Goal: Information Seeking & Learning: Learn about a topic

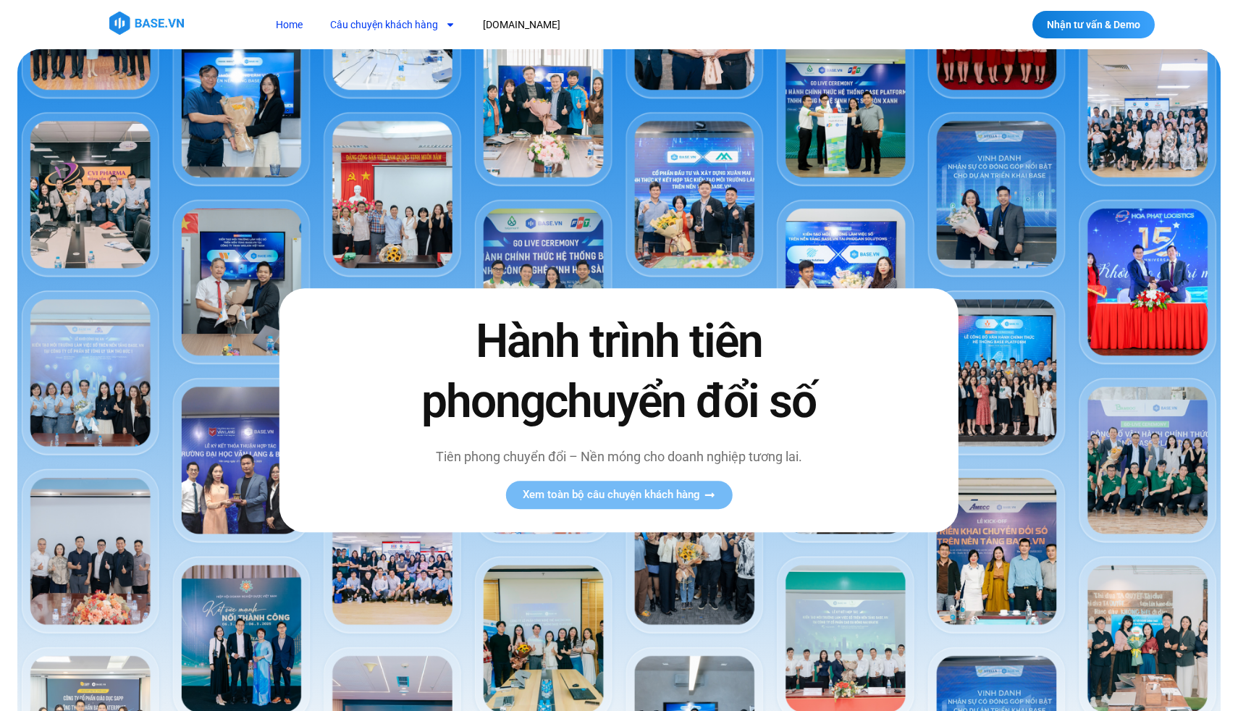
click at [411, 25] on link "Câu chuyện khách hàng" at bounding box center [392, 25] width 147 height 27
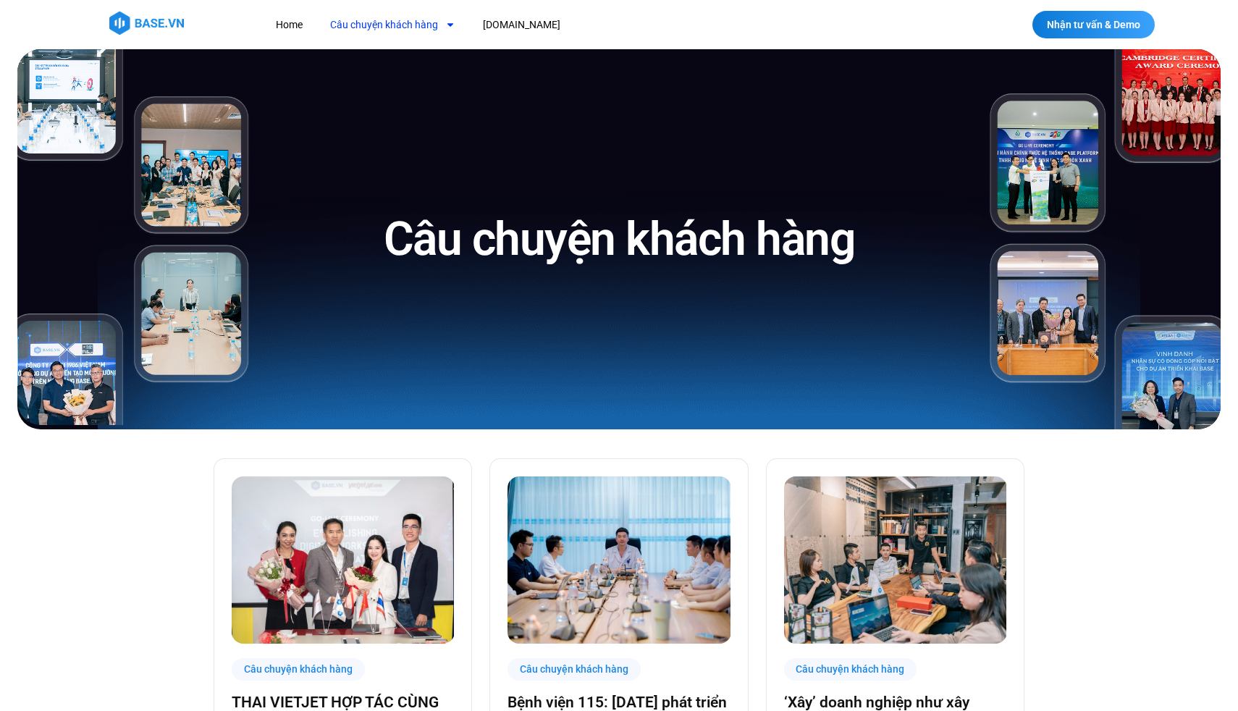
click at [411, 26] on link "Câu chuyện khách hàng" at bounding box center [392, 25] width 147 height 27
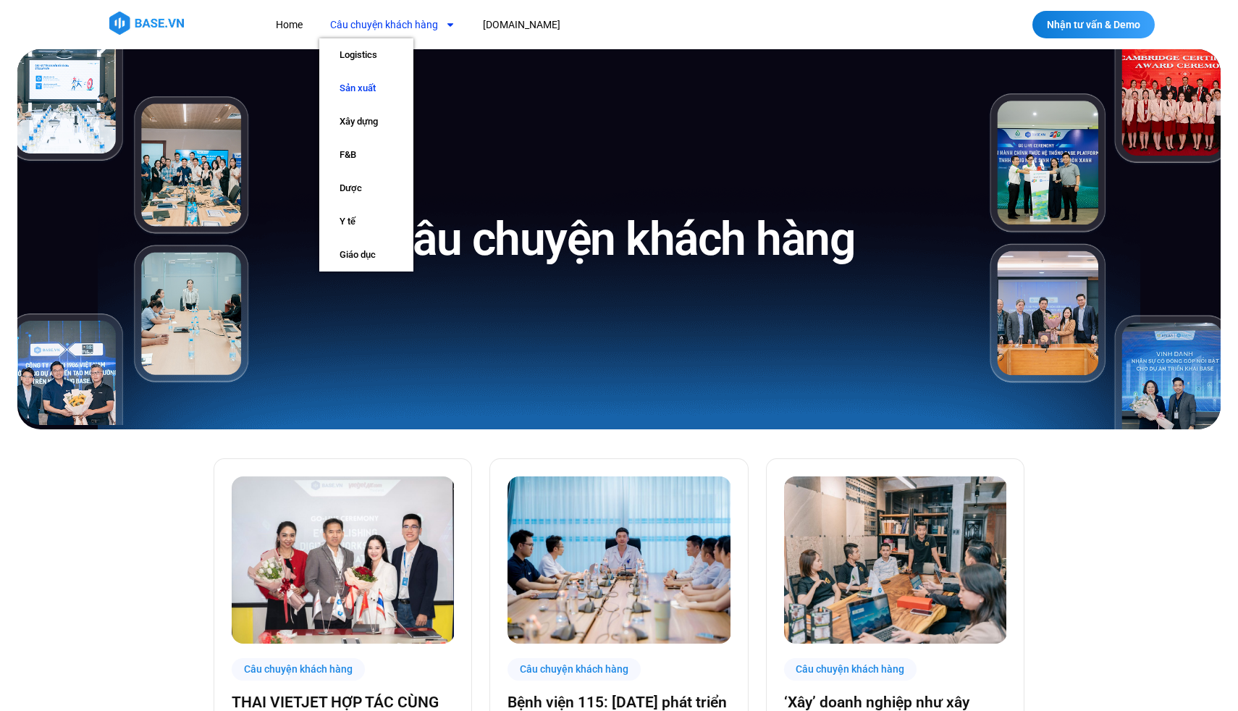
click at [396, 88] on link "Sản xuất" at bounding box center [366, 88] width 94 height 33
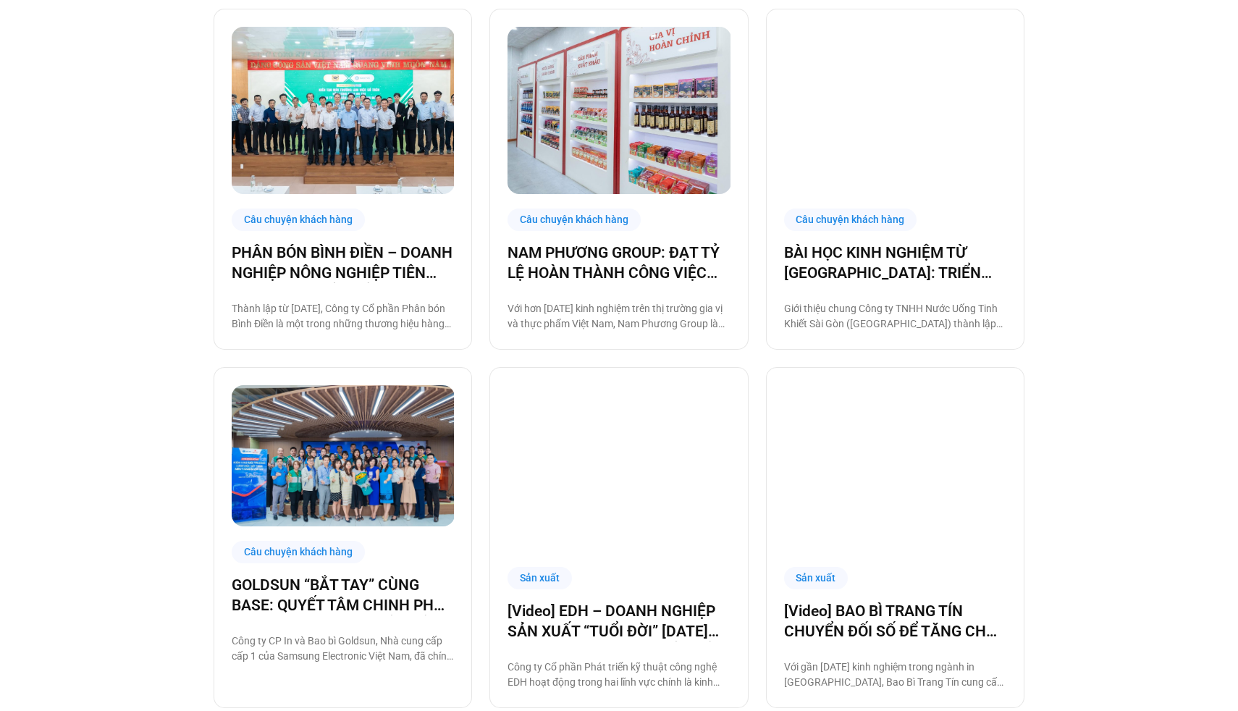
scroll to position [1178, 0]
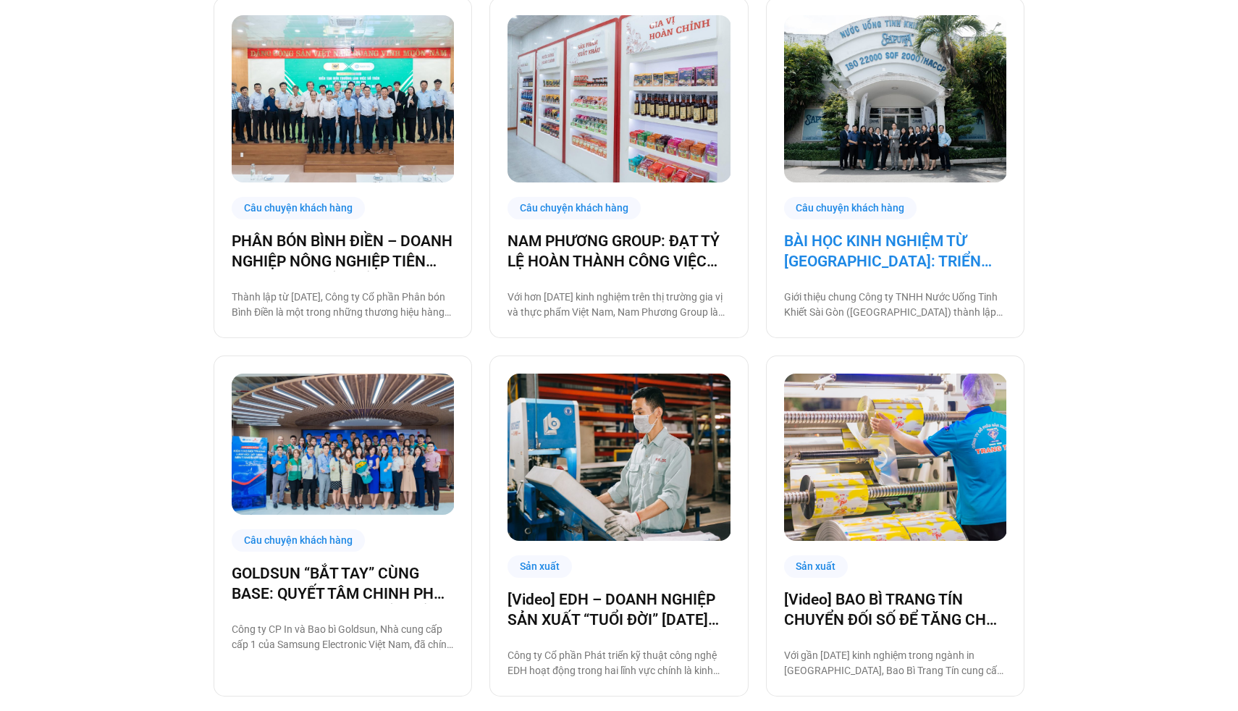
click at [862, 270] on link "BÀI HỌC KINH NGHIỆM TỪ SAPUWA: TRIỂN KHAI CÔNG NGHỆ CHO BA THẾ HỆ NHÂN SỰ" at bounding box center [895, 251] width 222 height 41
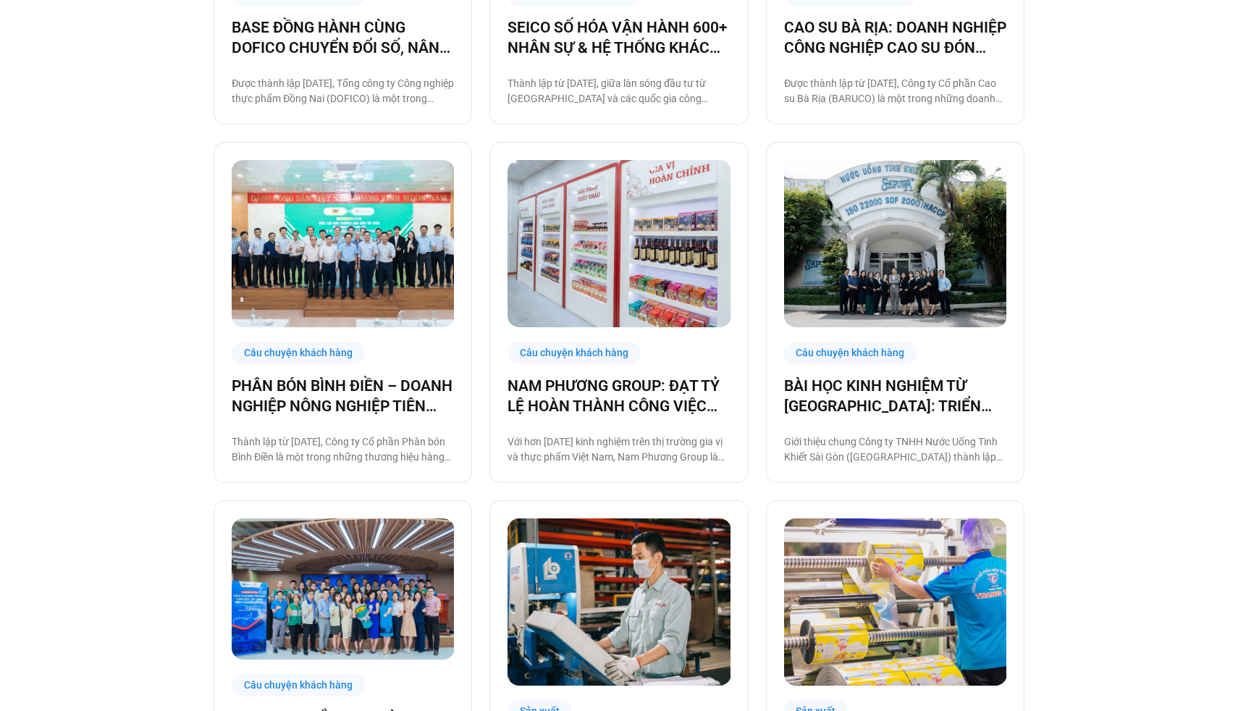
scroll to position [996, 0]
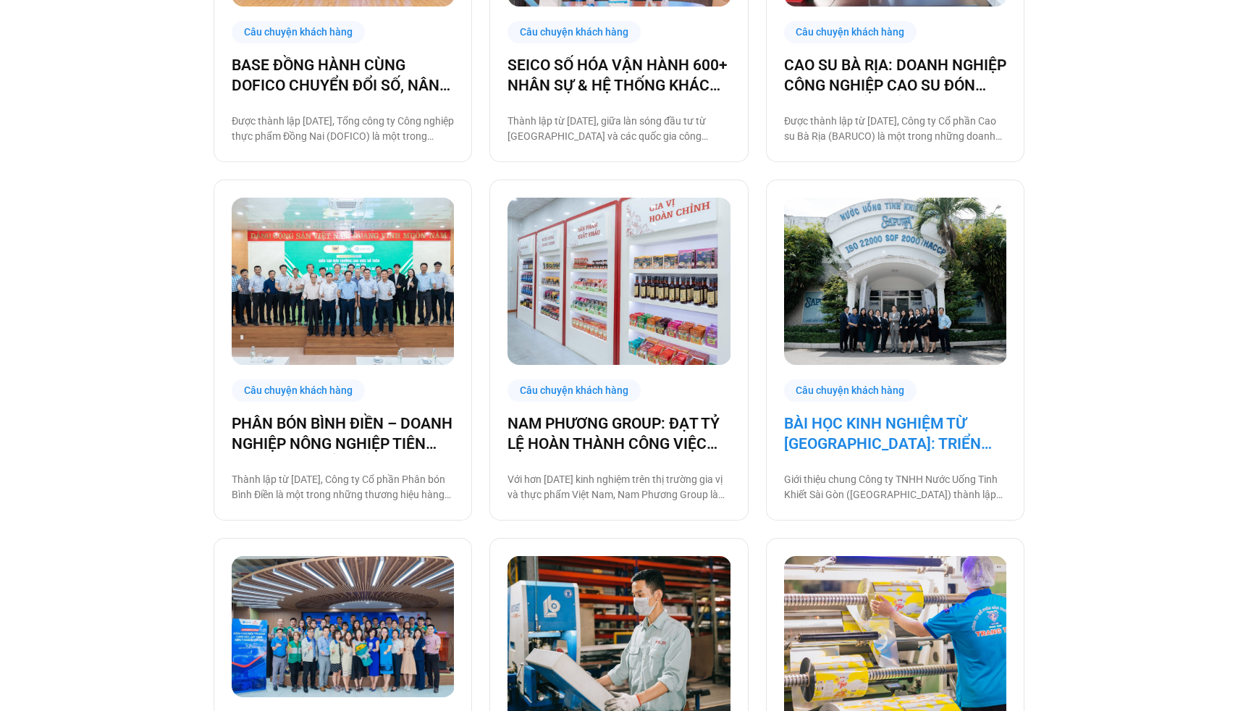
click at [889, 445] on link "BÀI HỌC KINH NGHIỆM TỪ [GEOGRAPHIC_DATA]: TRIỂN KHAI CÔNG NGHỆ CHO BA THẾ HỆ NH…" at bounding box center [895, 433] width 222 height 41
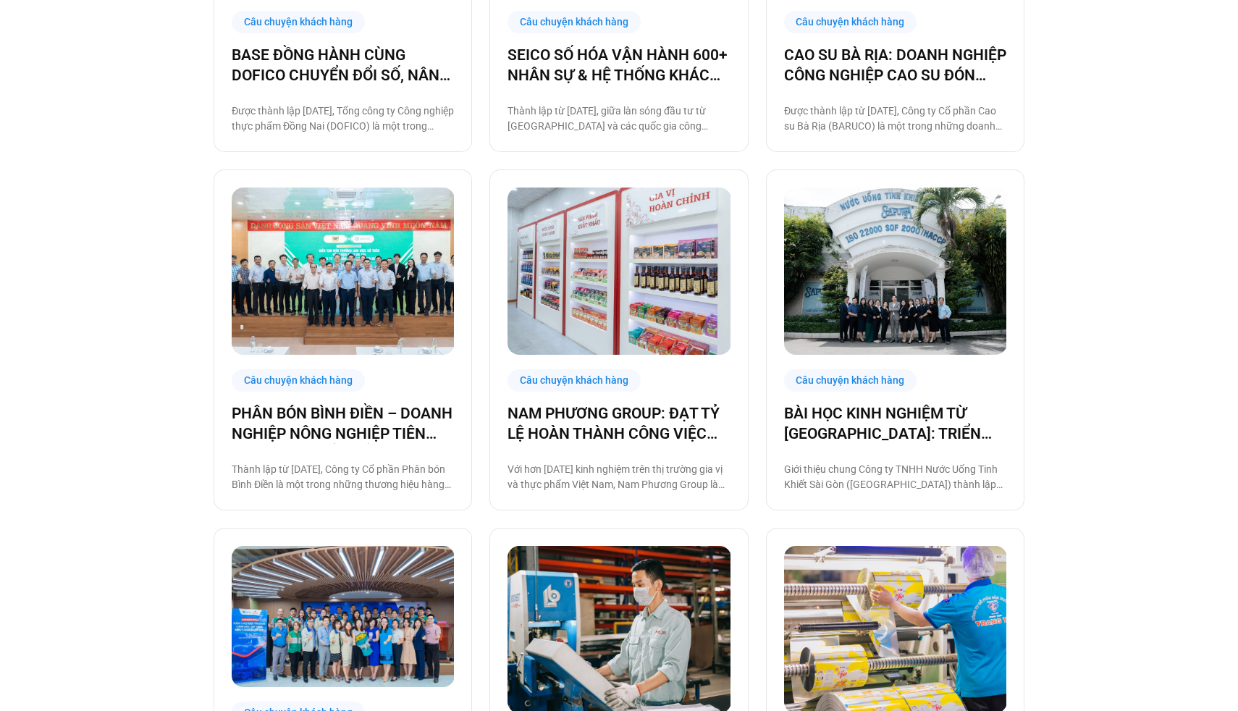
scroll to position [1132, 0]
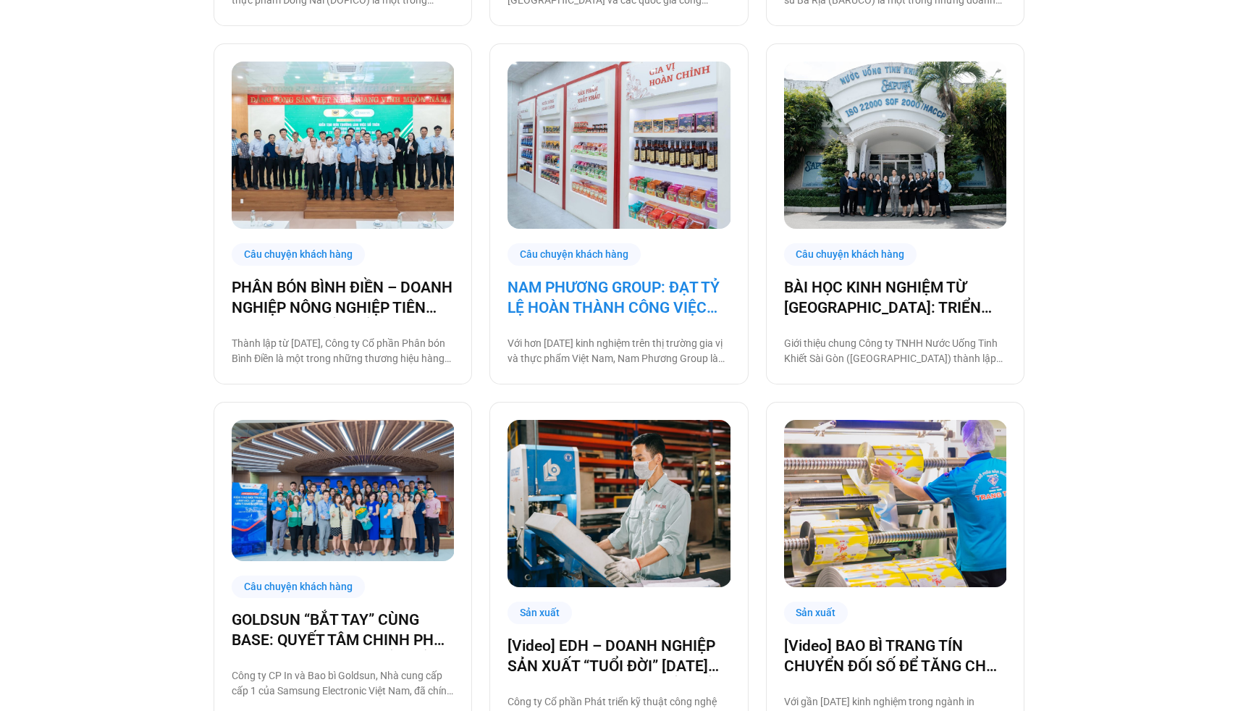
click at [582, 302] on link "NAM PHƯƠNG GROUP: ĐẠT TỶ LỆ HOÀN THÀNH CÔNG VIỆC ĐÚNG HẠN TỚI 93% NHỜ BASE PLAT…" at bounding box center [619, 297] width 222 height 41
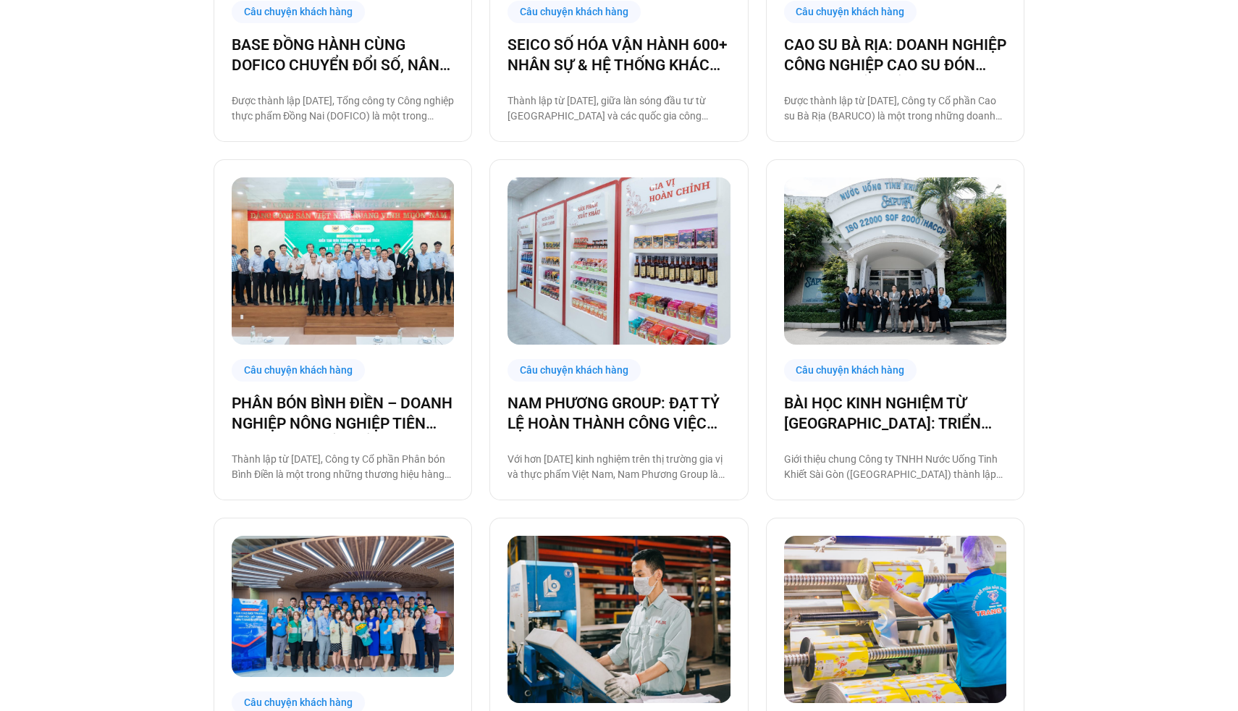
scroll to position [994, 0]
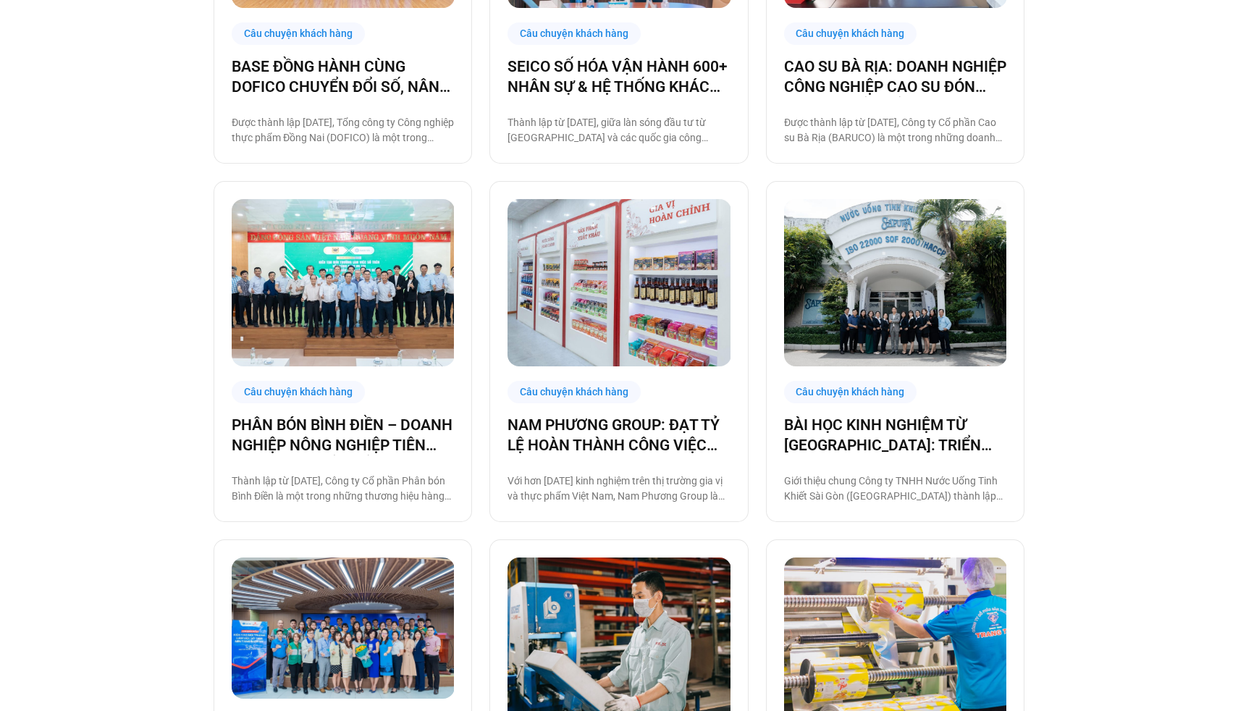
click at [1152, 286] on div "Câu chuyện khách hàng SÀI GÒN XANH: 86% NHÂN SỰ CHỦ ĐỘNG SỬ DỤNG BASE.VN, ĐẶT N…" at bounding box center [619, 197] width 1238 height 1525
click at [634, 396] on div "Câu chuyện khách hàng" at bounding box center [574, 392] width 133 height 22
click at [622, 426] on link "NAM PHƯƠNG GROUP: ĐẠT TỶ LỆ HOÀN THÀNH CÔNG VIỆC ĐÚNG HẠN TỚI 93% NHỜ BASE PLAT…" at bounding box center [619, 435] width 222 height 41
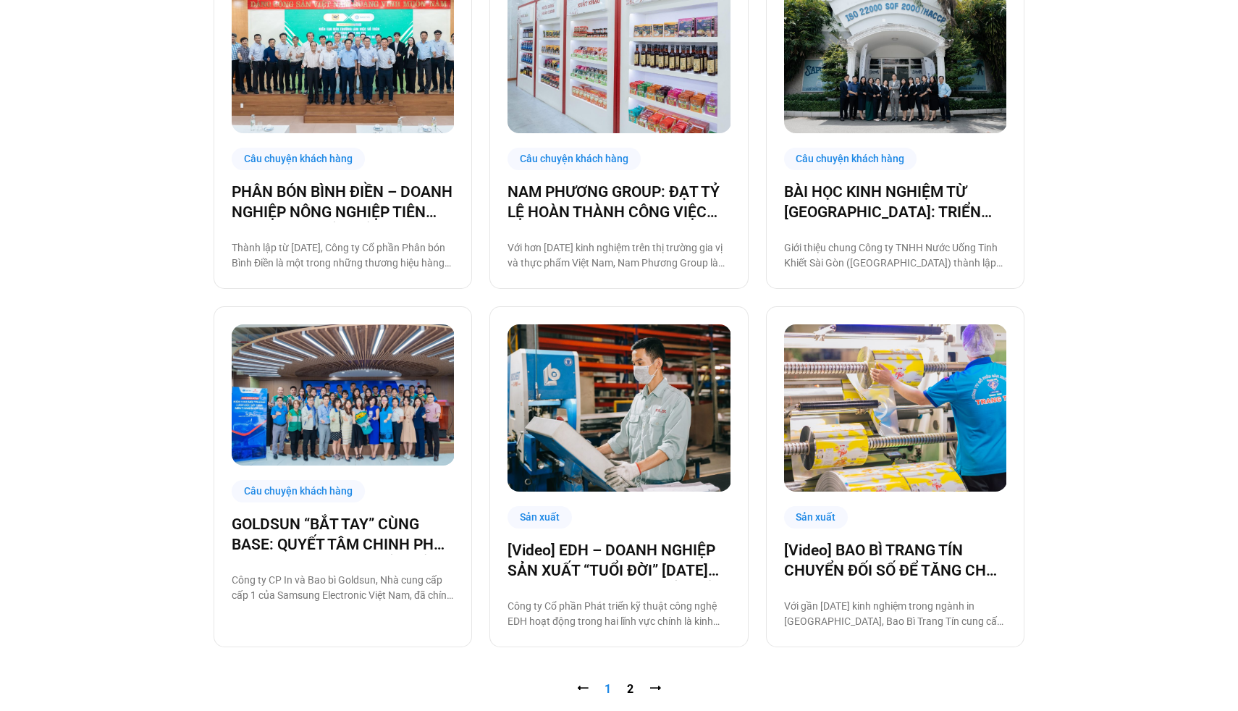
scroll to position [1356, 0]
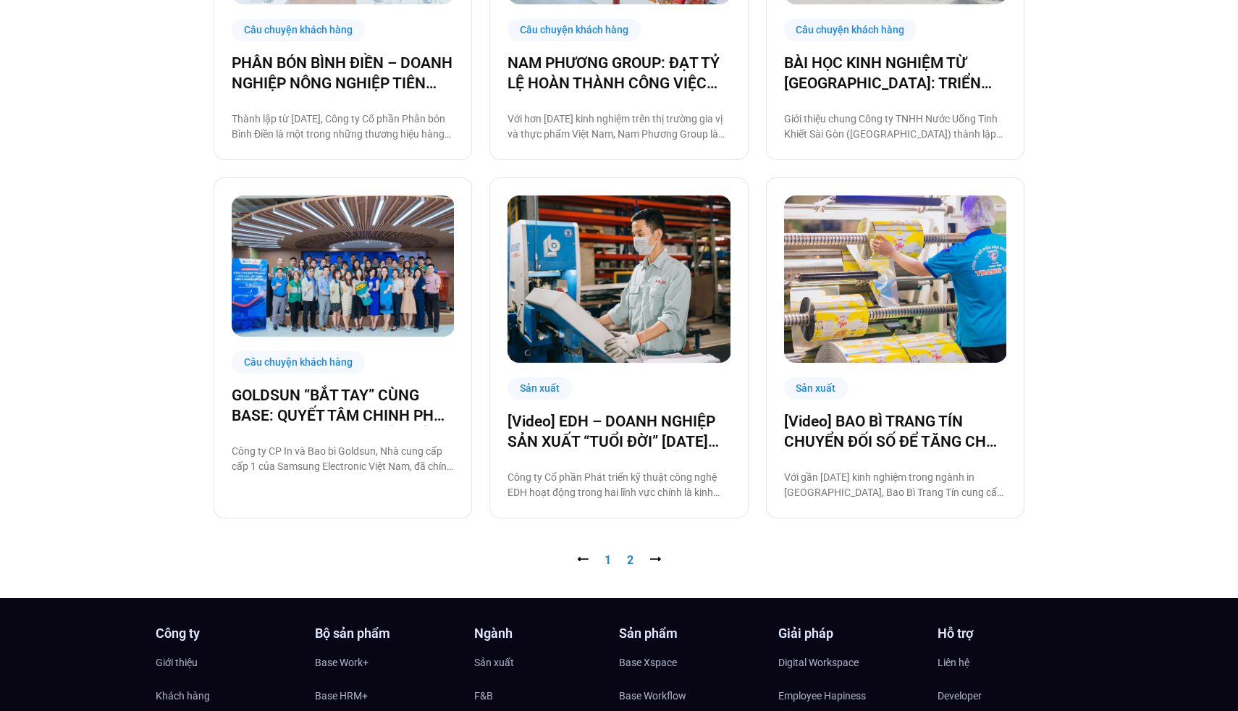
click at [631, 560] on link "Trang 2" at bounding box center [630, 560] width 7 height 14
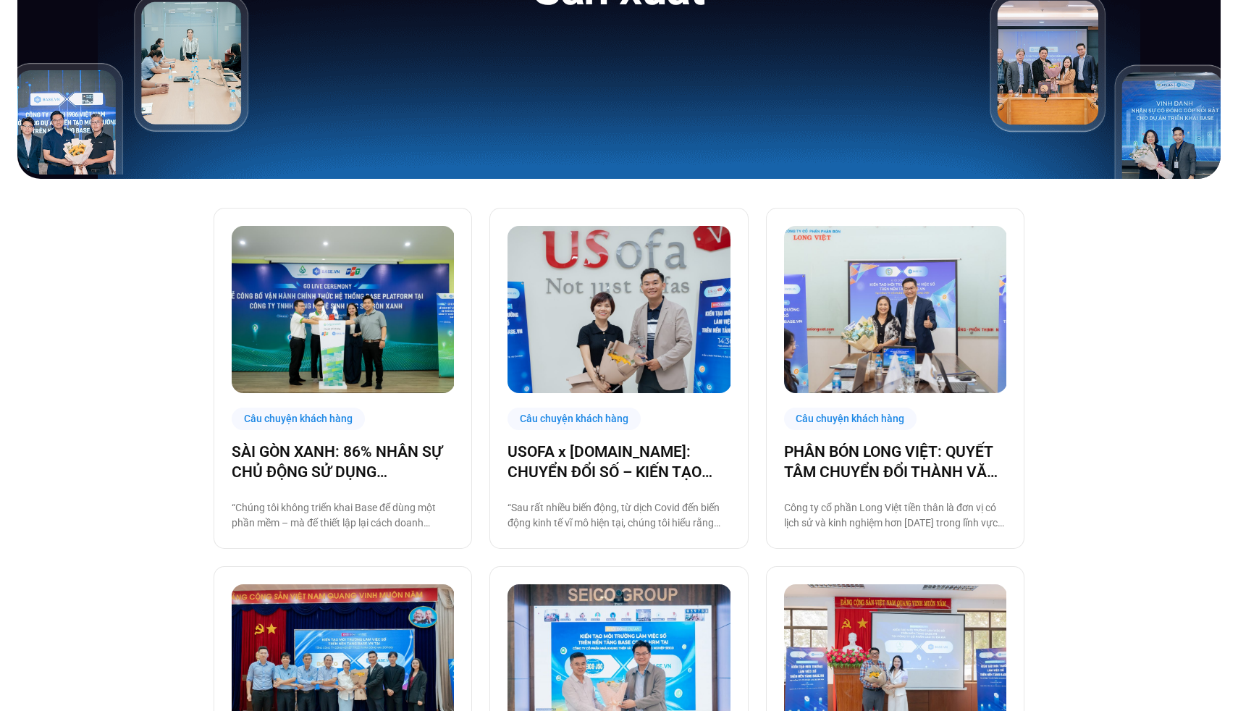
scroll to position [0, 0]
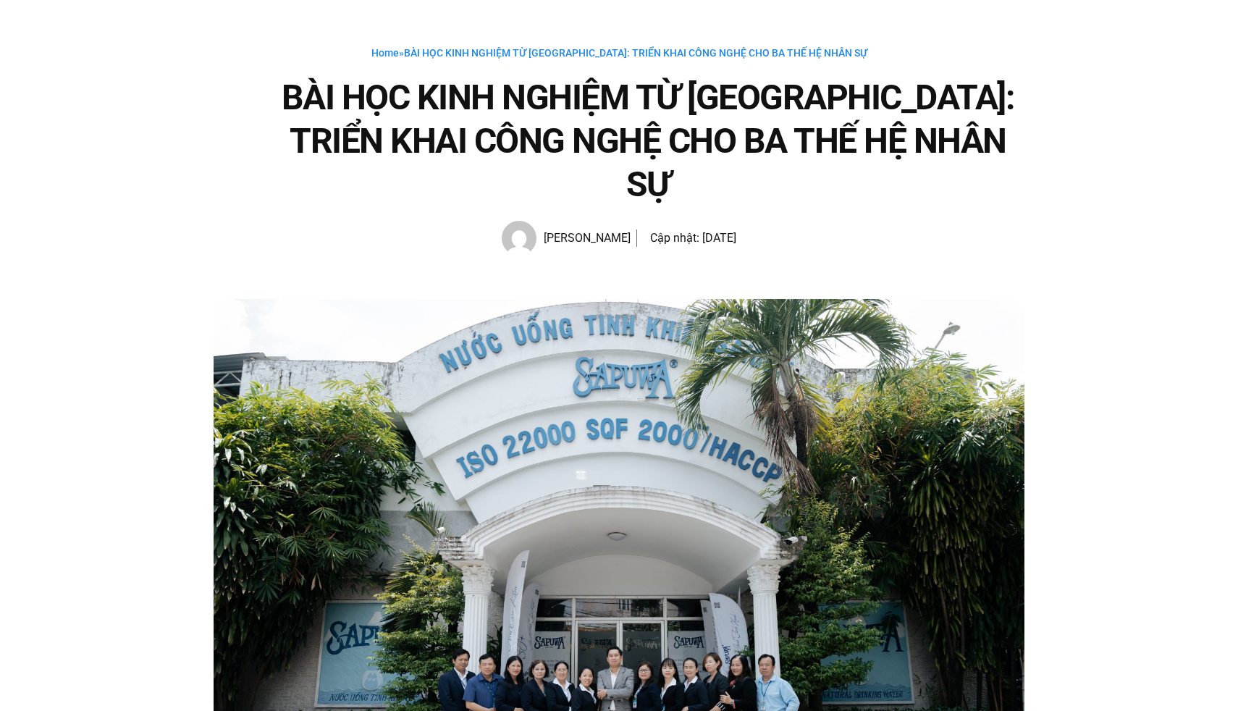
scroll to position [53, 0]
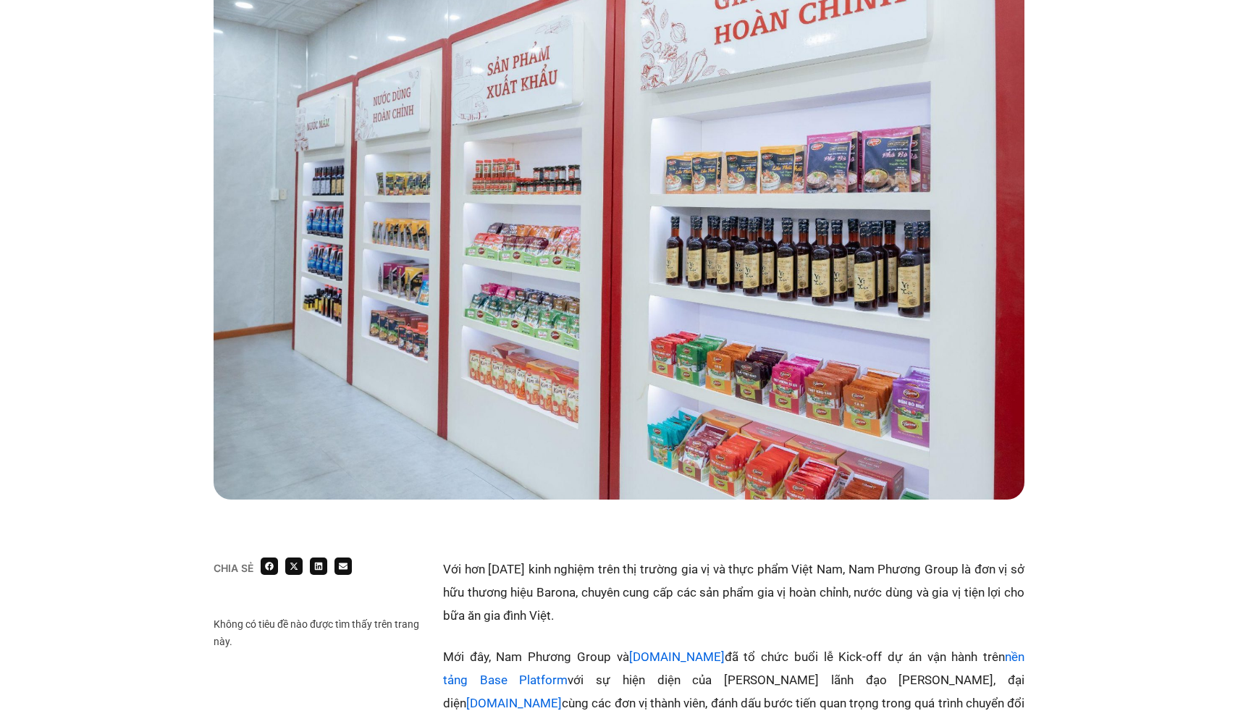
scroll to position [59, 0]
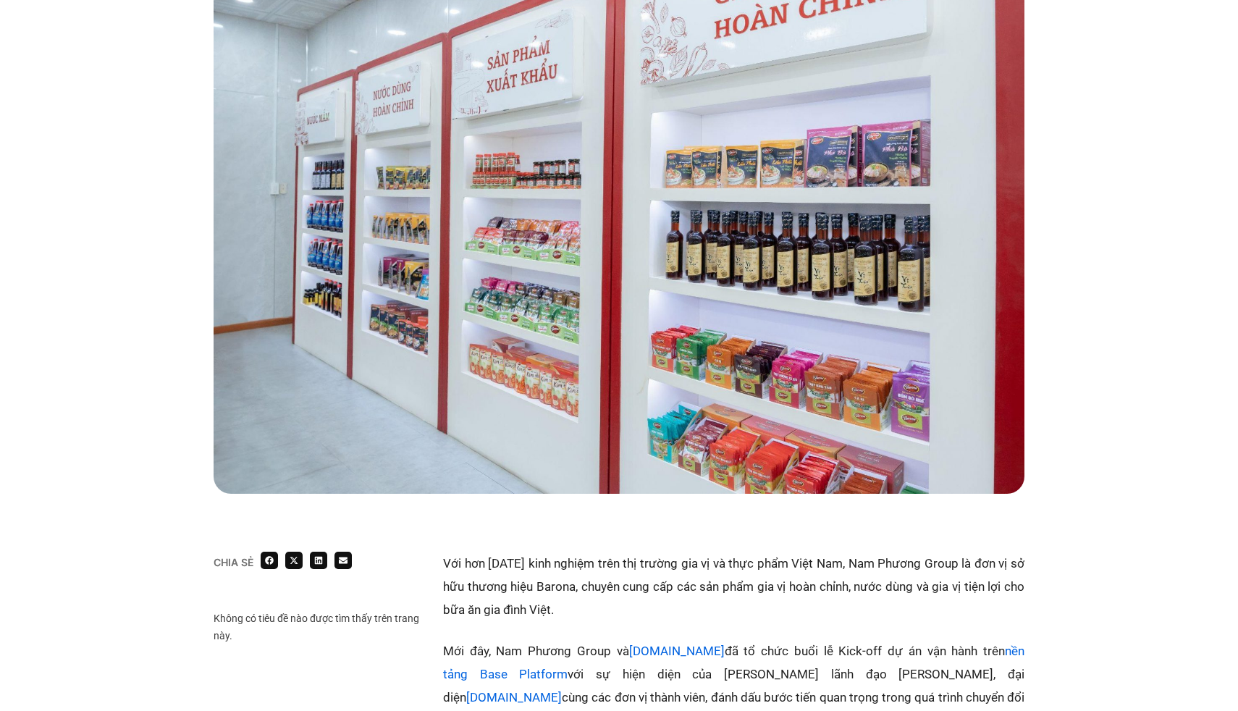
scroll to position [721, 0]
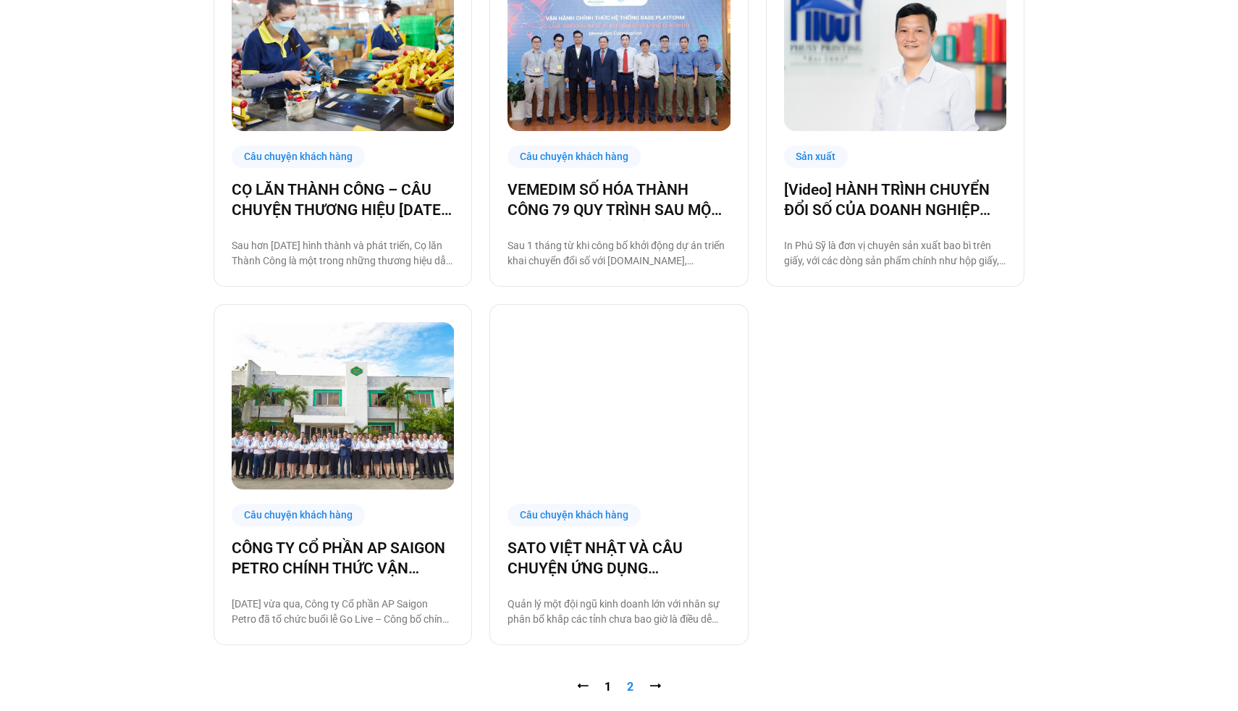
scroll to position [948, 0]
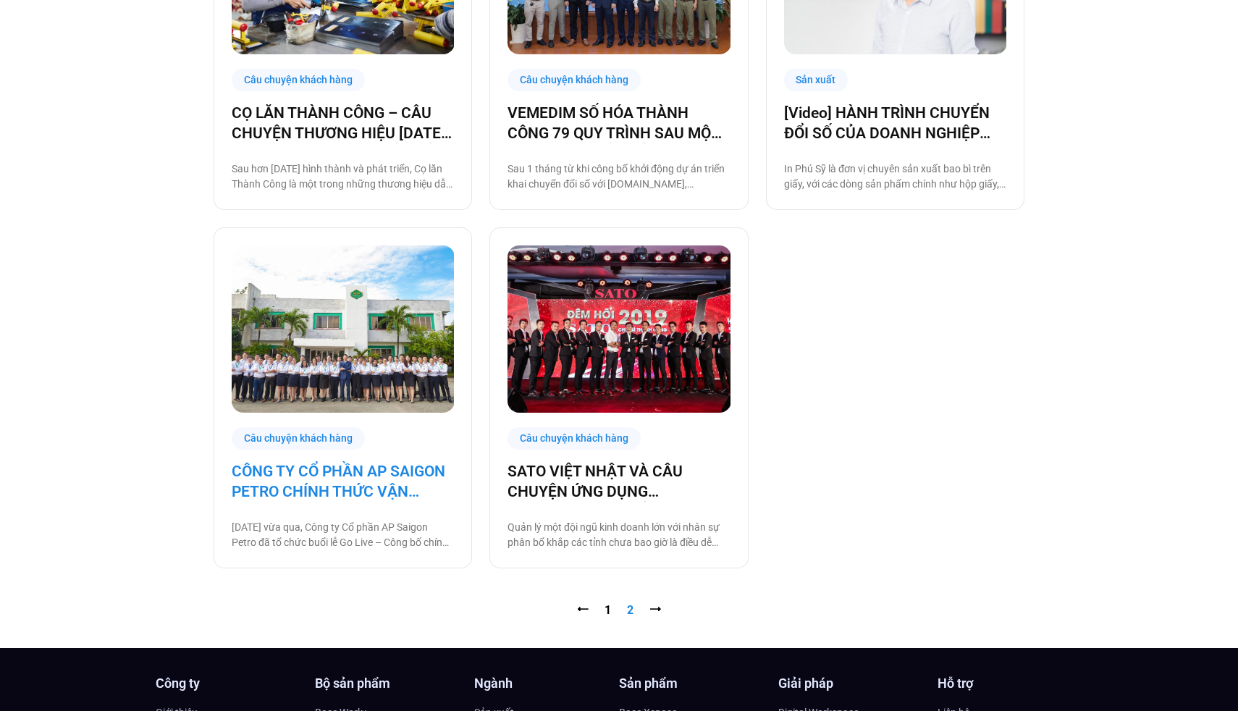
click at [385, 471] on link "CÔNG TY CỔ PHẦN AP SAIGON PETRO CHÍNH THỨC VẬN HÀNH TRÊN NỀN TẢNG [DOMAIN_NAME]" at bounding box center [343, 481] width 222 height 41
click at [956, 377] on div "Sản xuất [Video] CỌ LĂN THÀNH CÔNG TĂNG TỐC VẬN HÀNH CÙNG BASE.VN Sau hơn 30 nă…" at bounding box center [619, 39] width 811 height 1058
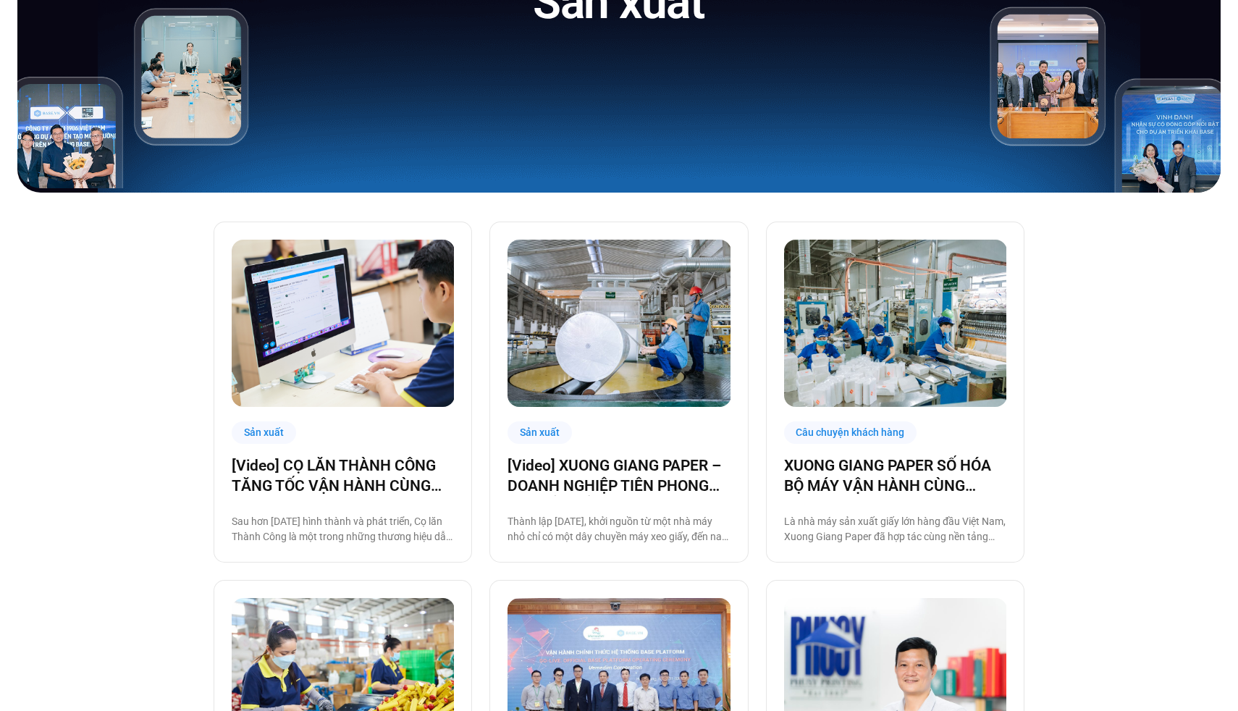
scroll to position [9, 0]
